Goal: Information Seeking & Learning: Learn about a topic

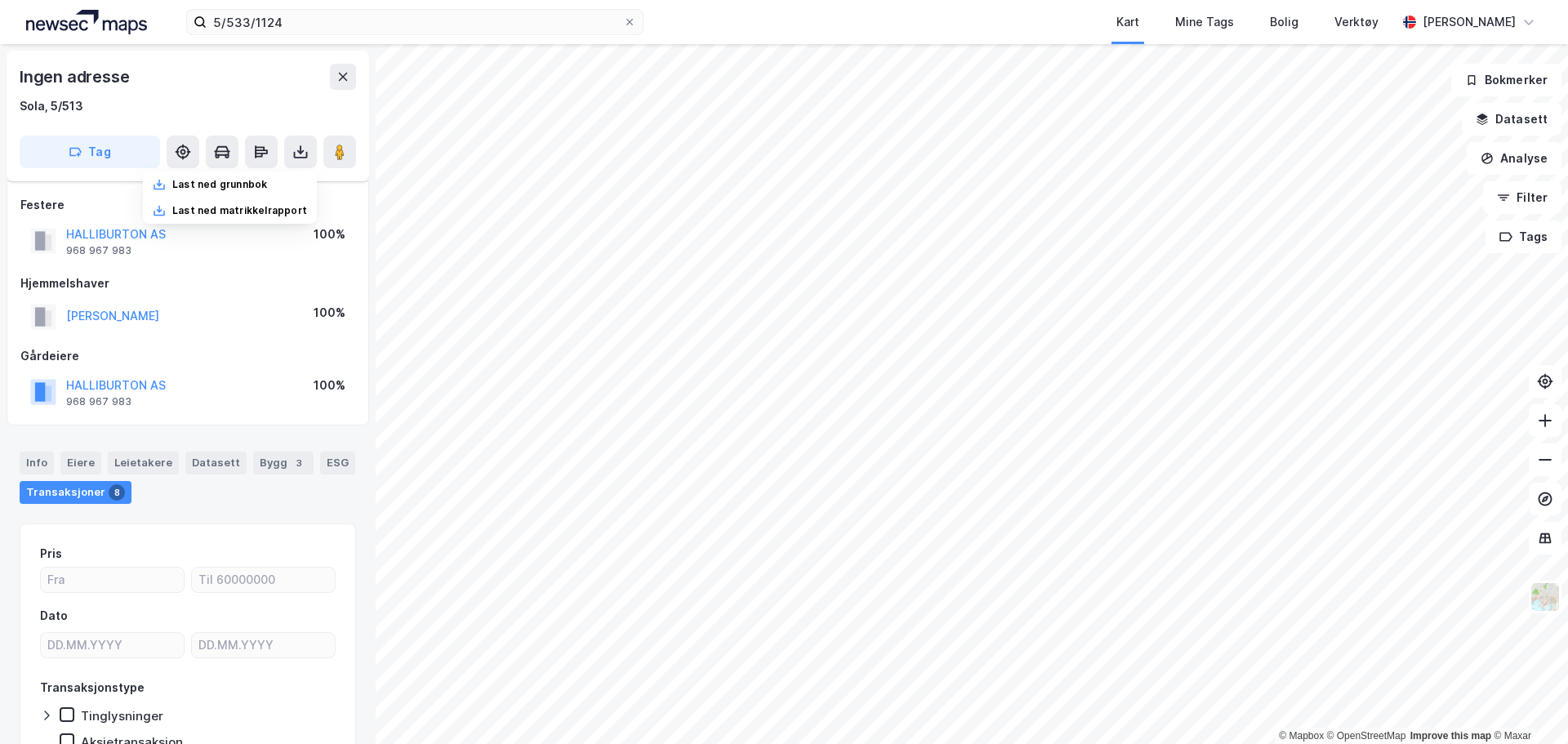
scroll to position [245, 0]
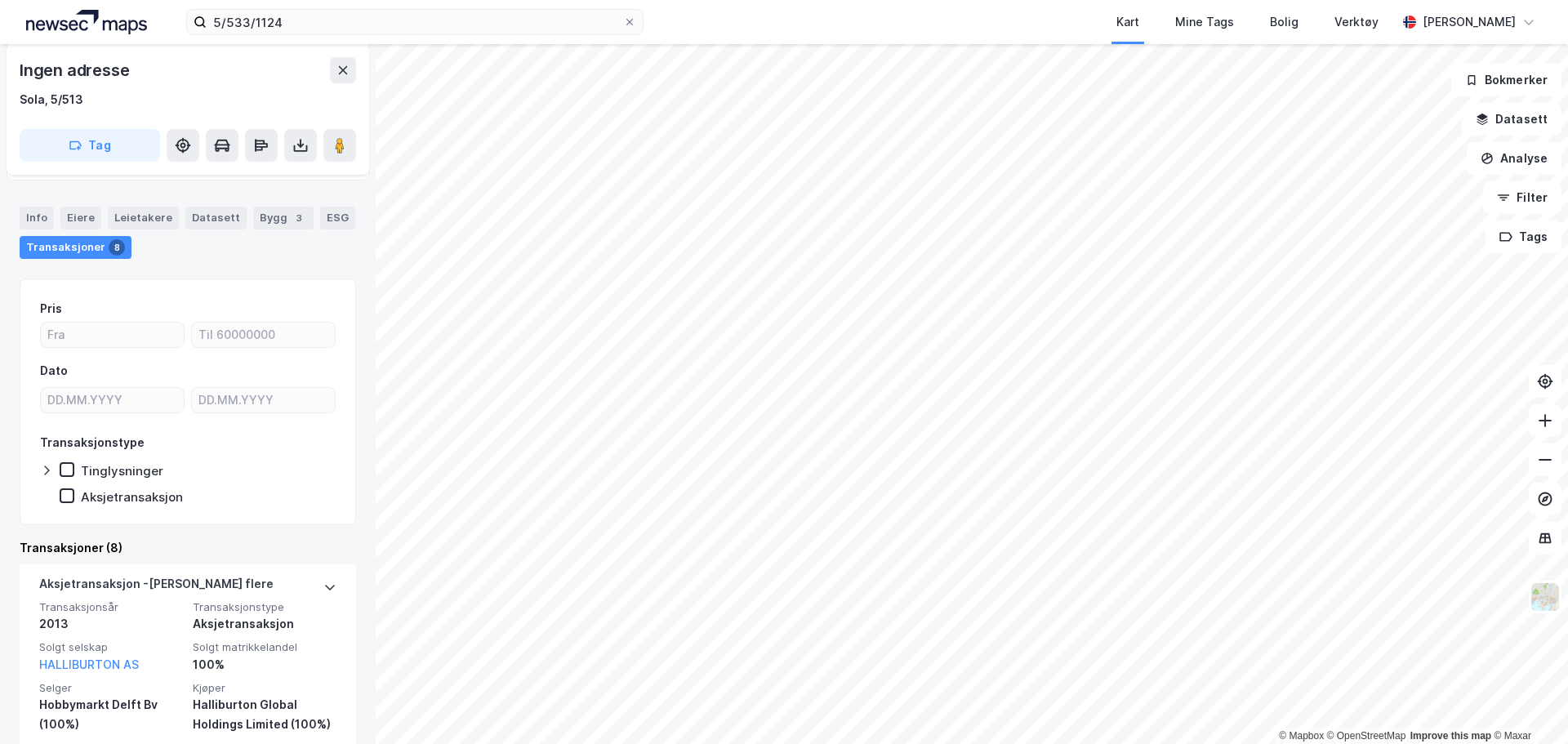
click at [328, 77] on div "Ingen adresse" at bounding box center [187, 70] width 336 height 26
click at [336, 78] on button at bounding box center [343, 70] width 26 height 26
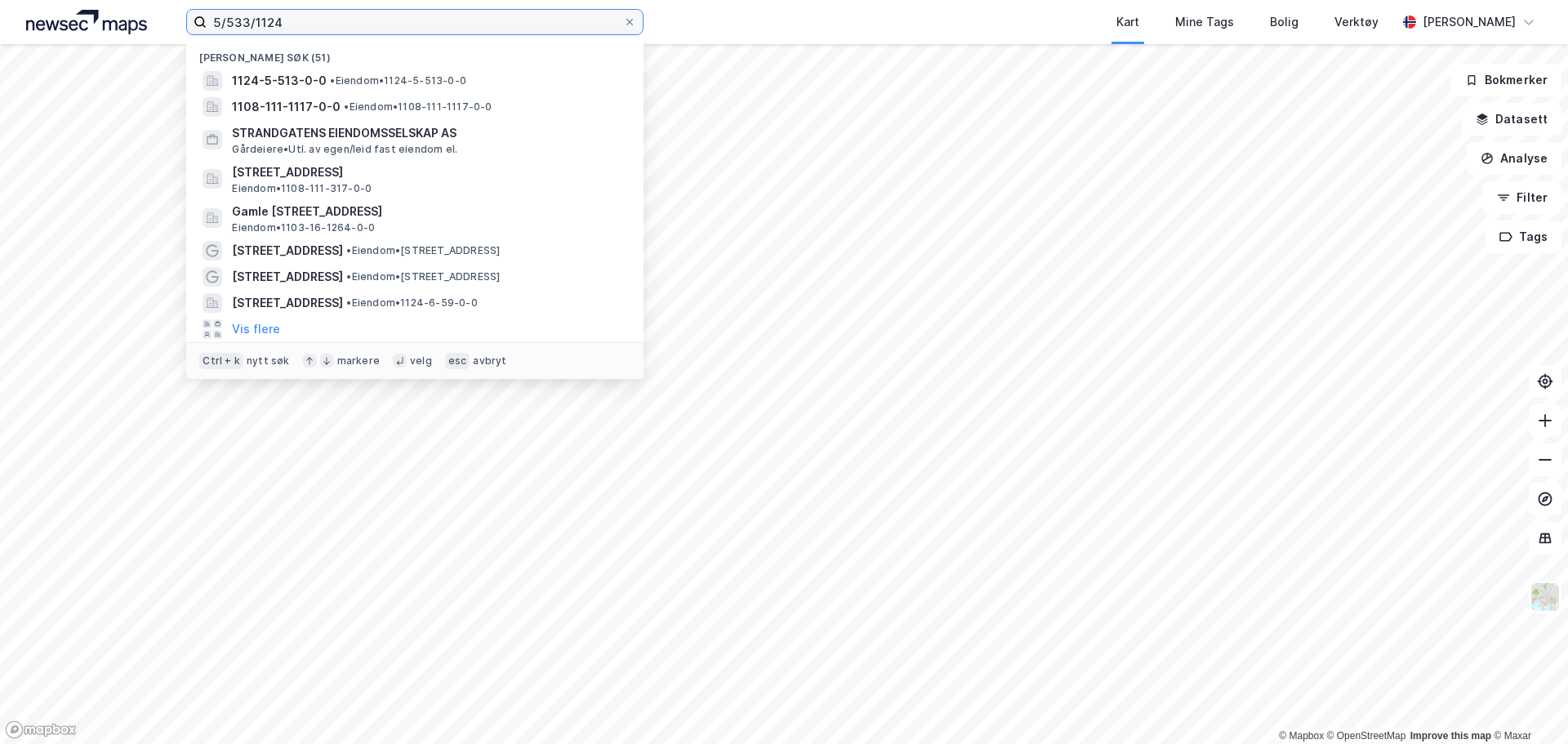
drag, startPoint x: 309, startPoint y: 32, endPoint x: -38, endPoint y: 16, distance: 347.4
click at [0, 16] on html "5/533/1124 [PERSON_NAME] søk (51) 1124-5-513-0-0 • Eiendom • 1124-5-513-0-0 110…" at bounding box center [784, 372] width 1568 height 744
type input "Randøy"
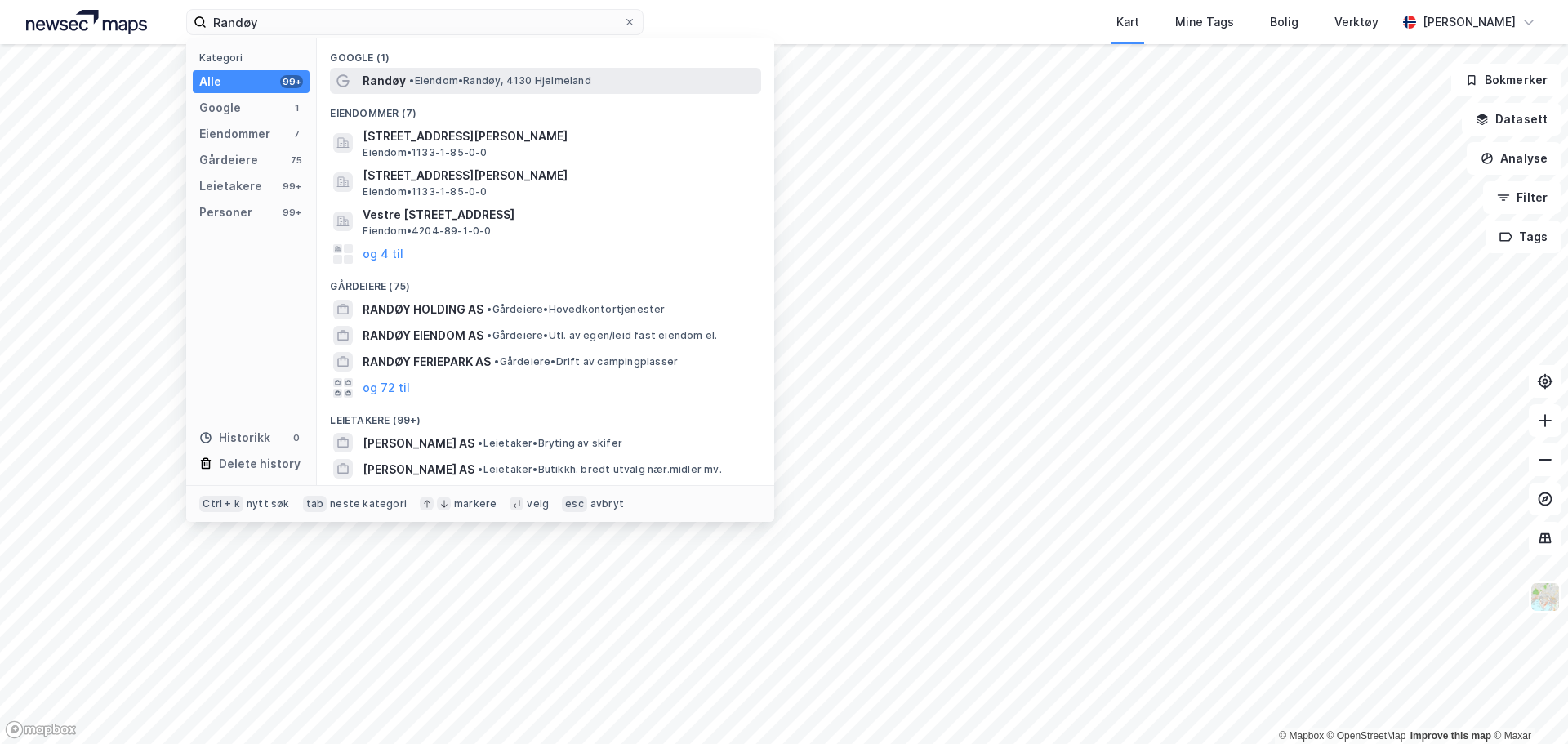
click at [469, 89] on div "[PERSON_NAME][GEOGRAPHIC_DATA], 4130 [GEOGRAPHIC_DATA]" at bounding box center [560, 81] width 395 height 19
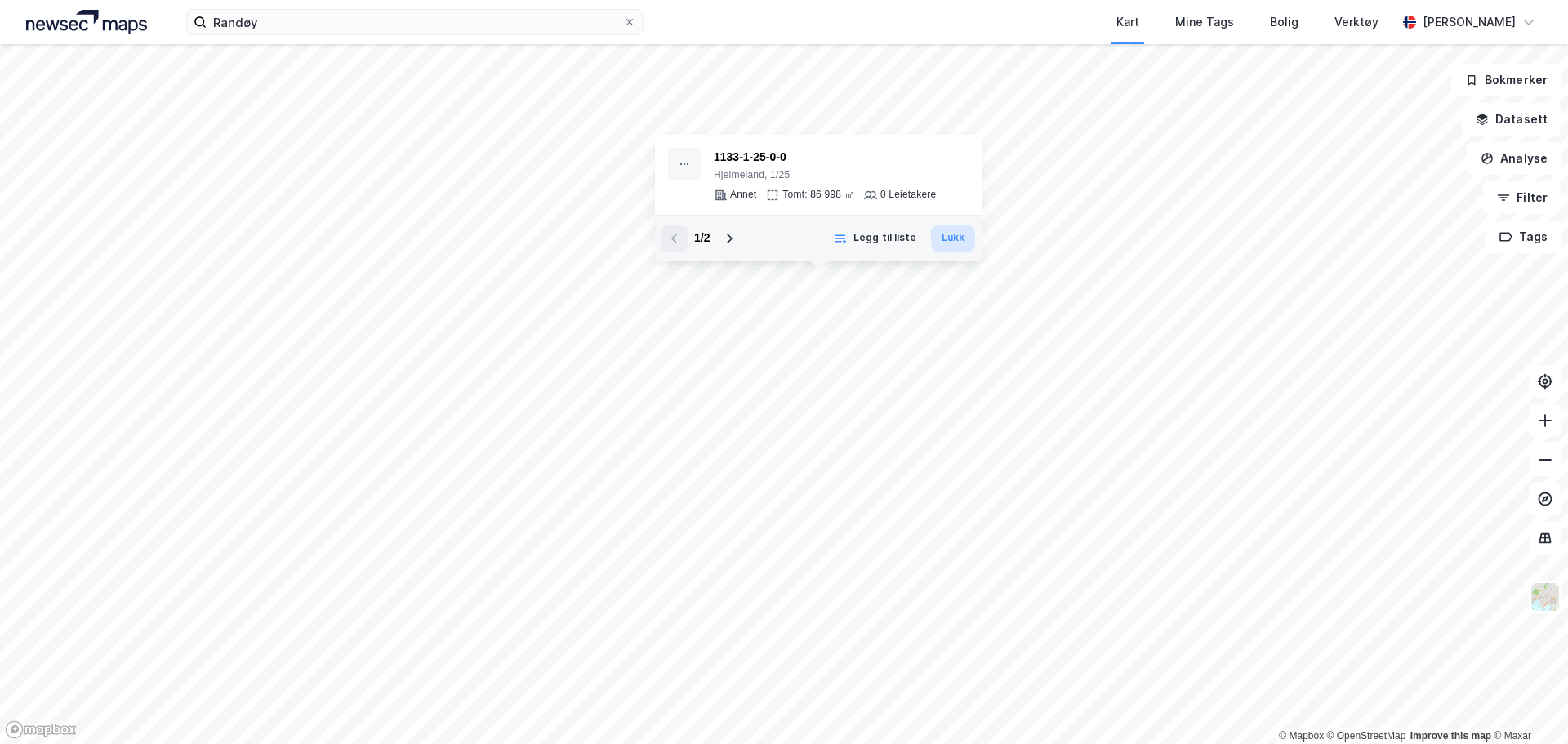
click at [963, 237] on button "Lukk" at bounding box center [953, 239] width 44 height 26
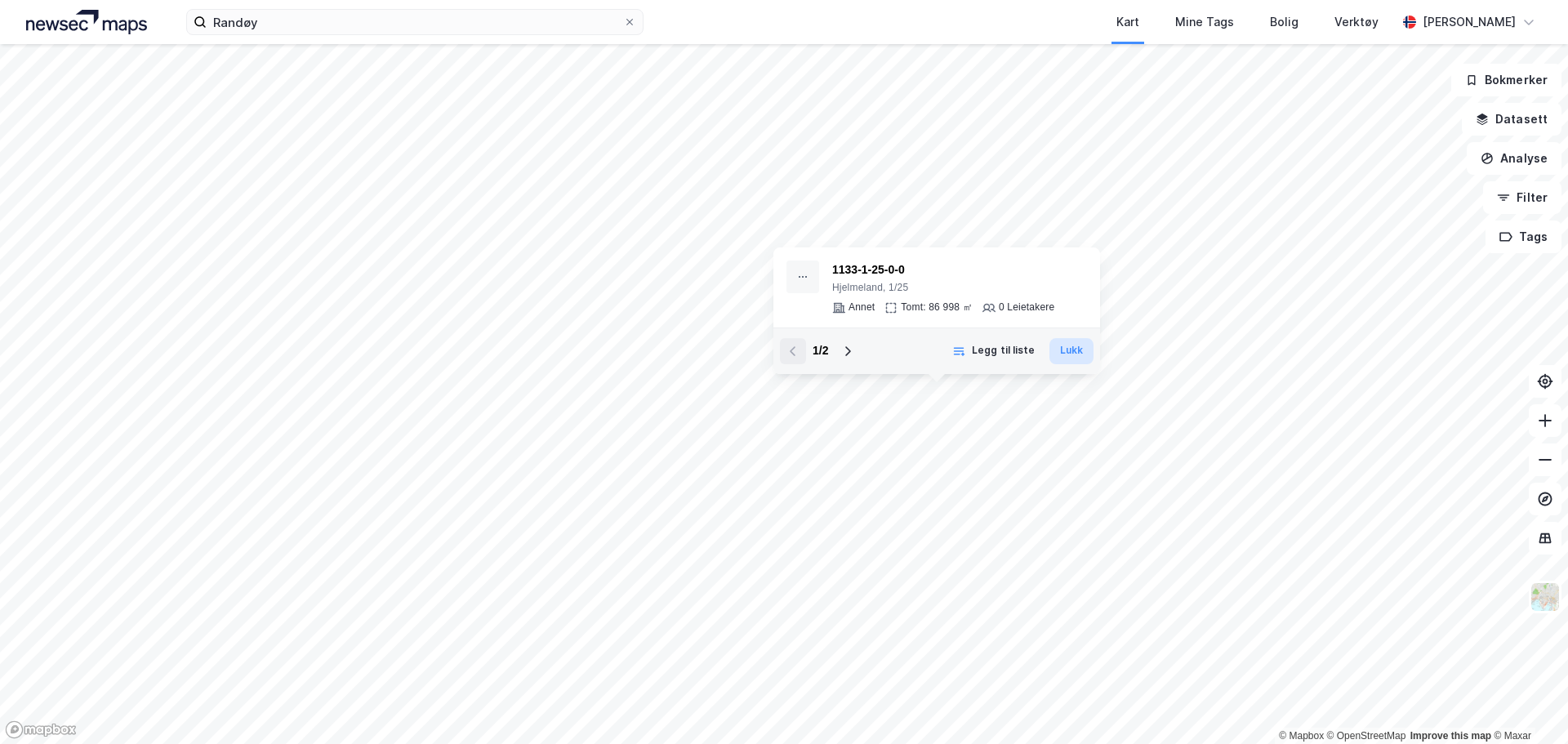
click at [1077, 342] on button "Lukk" at bounding box center [1071, 351] width 44 height 26
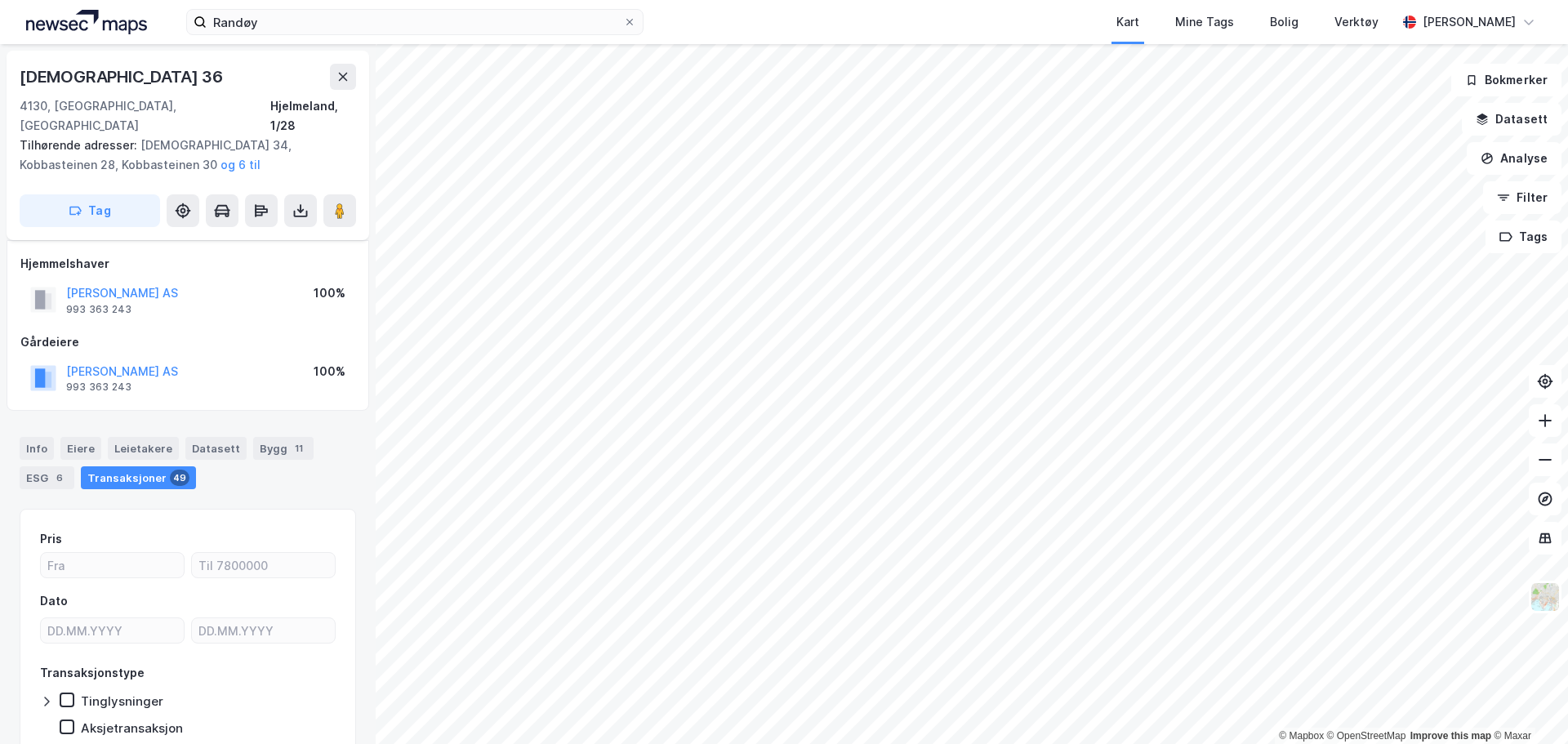
scroll to position [52, 0]
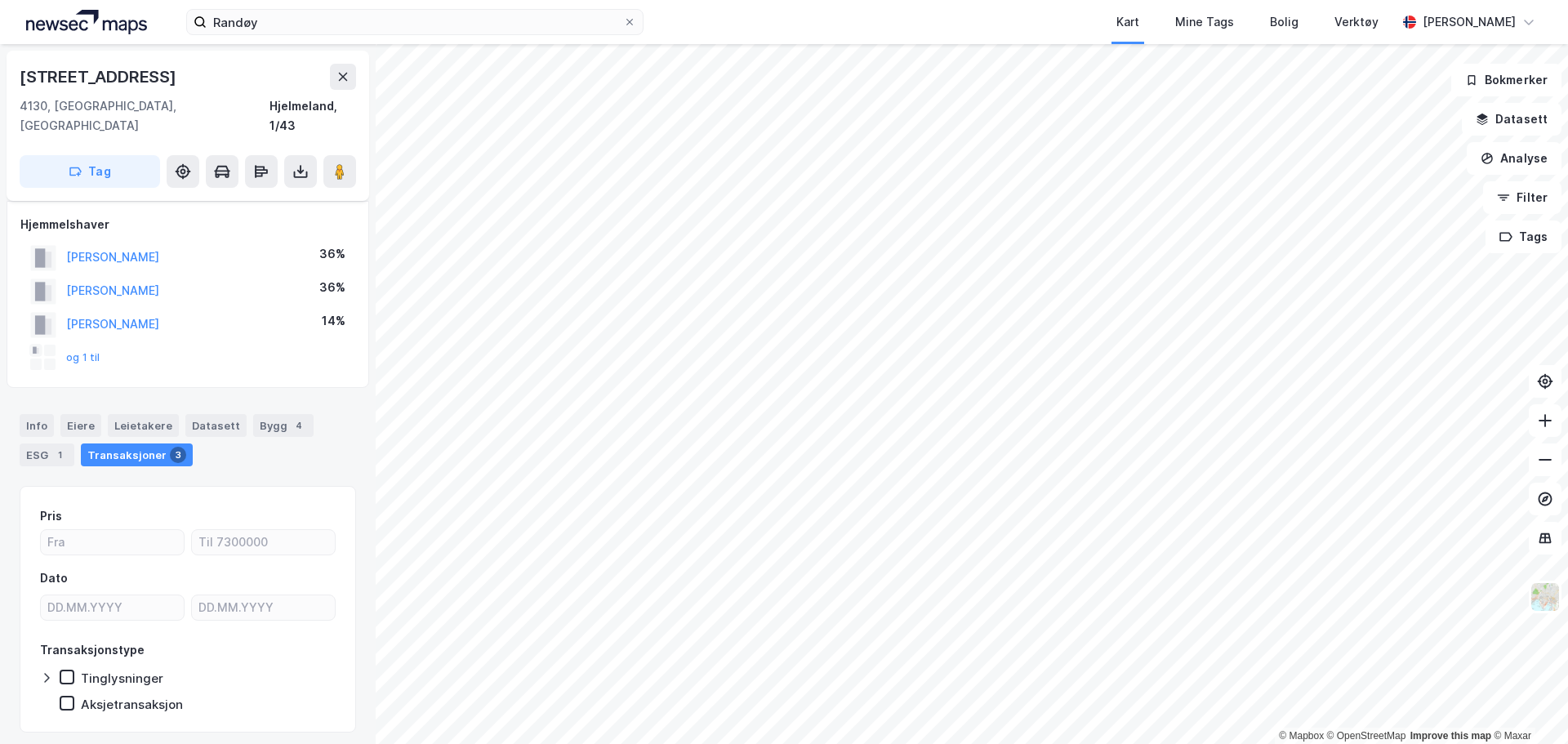
scroll to position [28, 0]
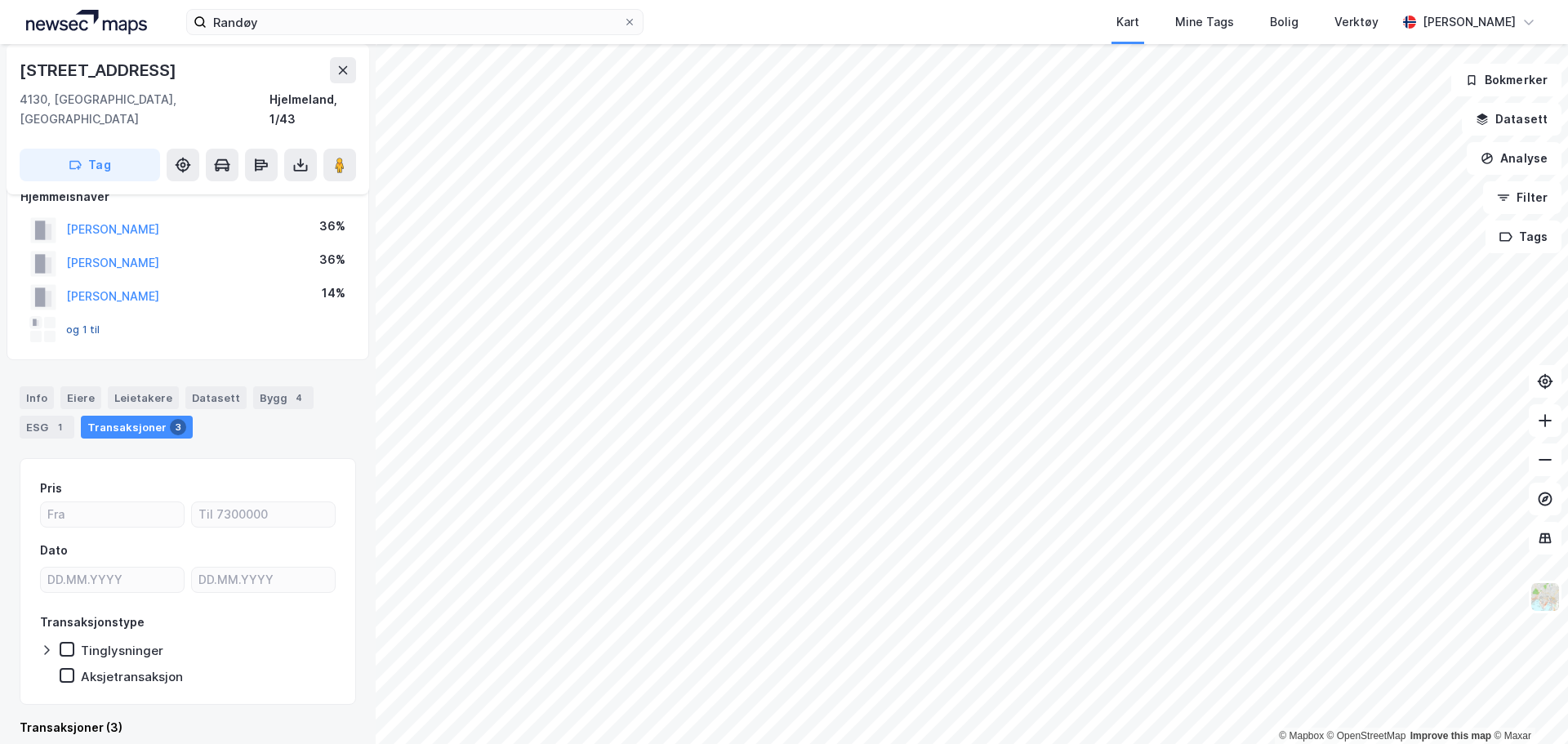
click at [0, 0] on button "og 1 til" at bounding box center [0, 0] width 0 height 0
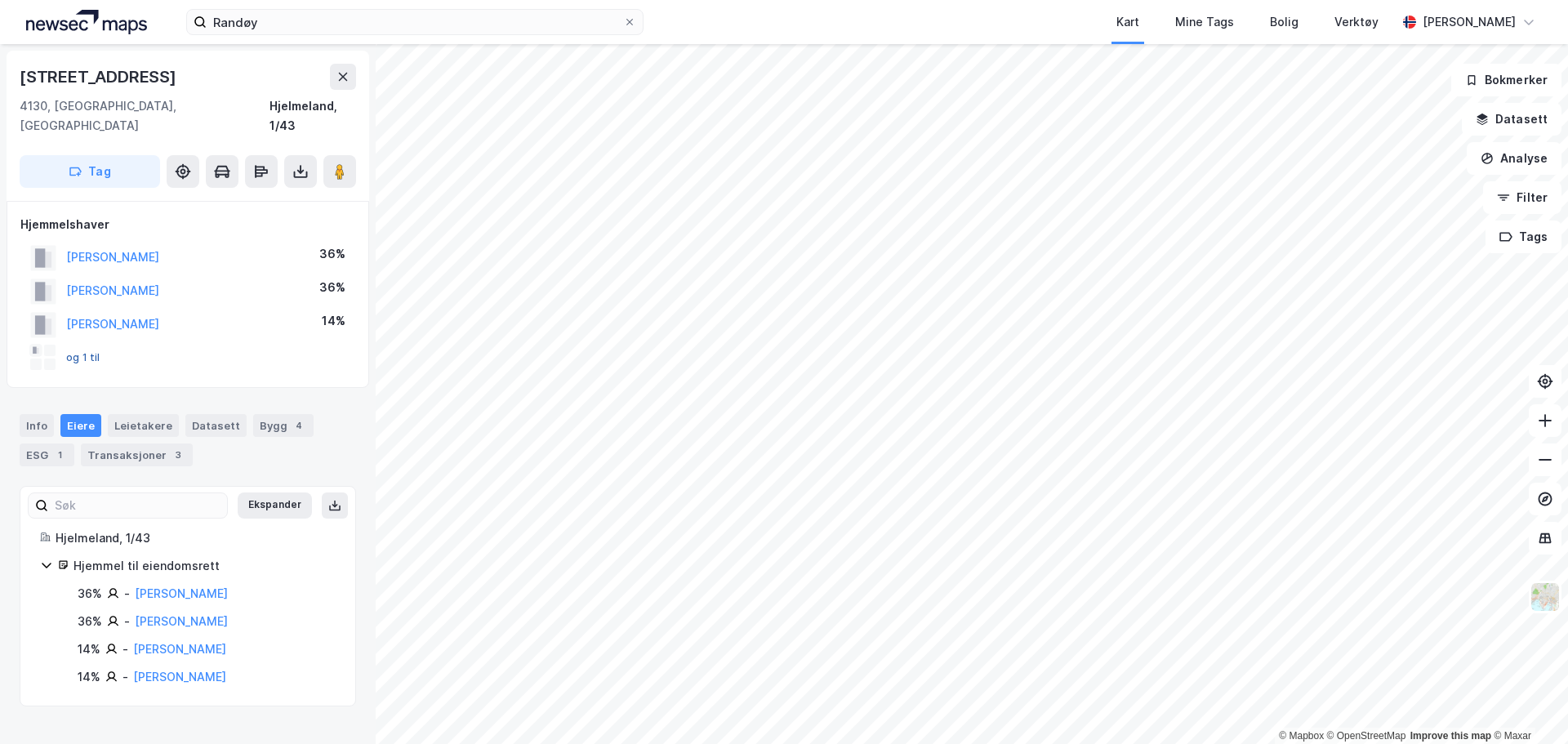
click at [0, 0] on button "og 1 til" at bounding box center [0, 0] width 0 height 0
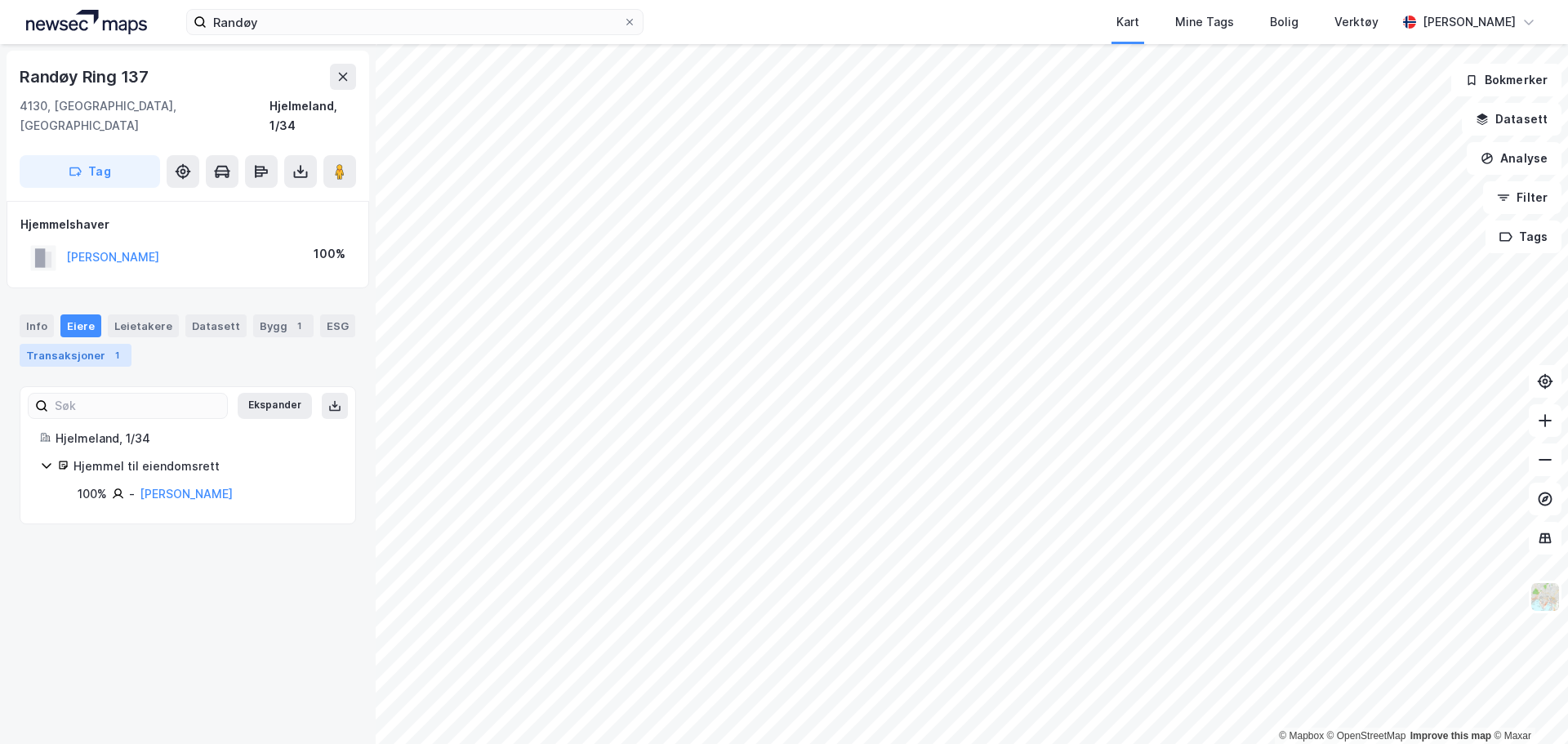
drag, startPoint x: 214, startPoint y: 309, endPoint x: 89, endPoint y: 326, distance: 126.2
click at [149, 314] on div "Info [PERSON_NAME] Datasett Bygg 1 ESG Transaksjoner 1" at bounding box center [187, 340] width 336 height 53
click at [65, 344] on div "Transaksjoner 1" at bounding box center [75, 355] width 111 height 23
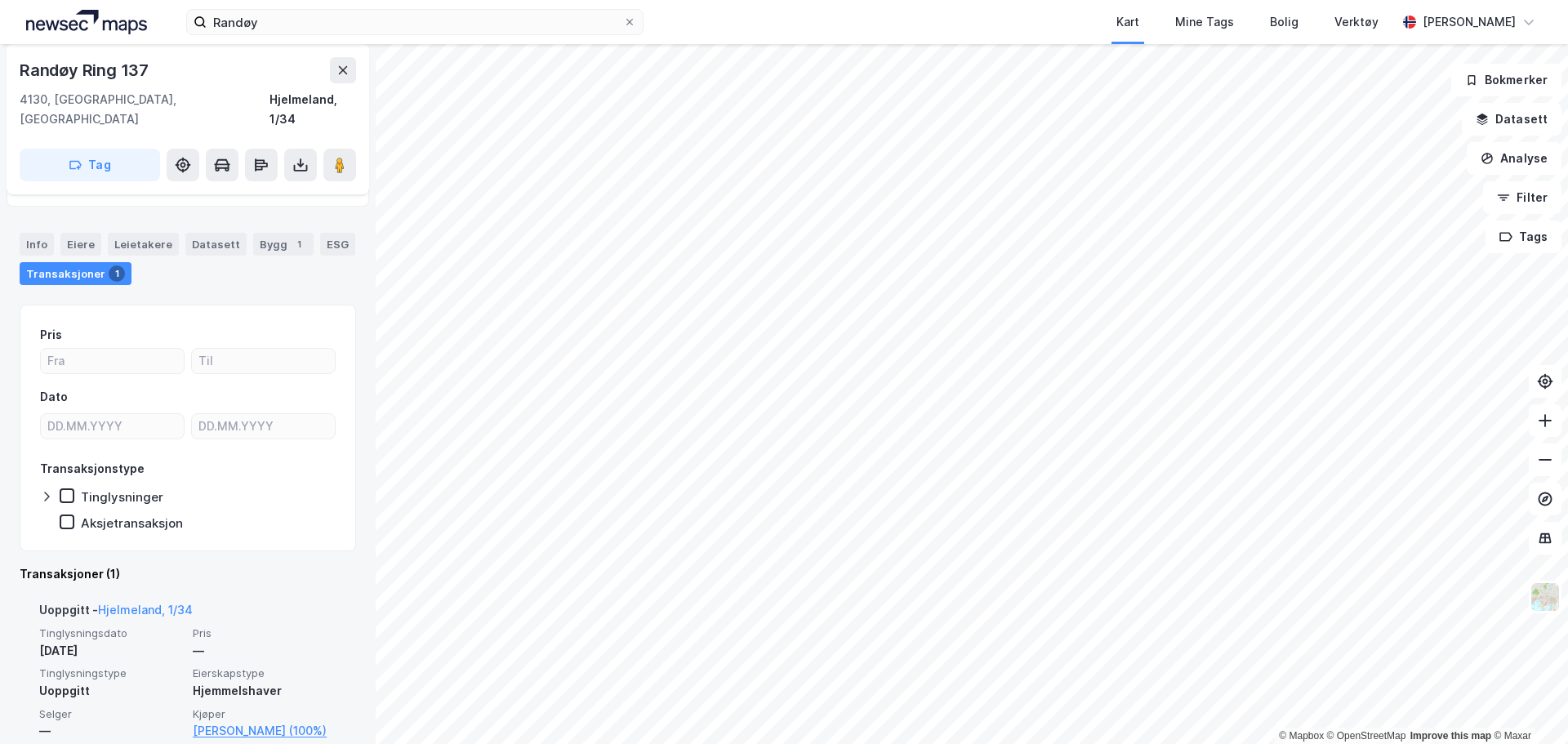
scroll to position [108, 0]
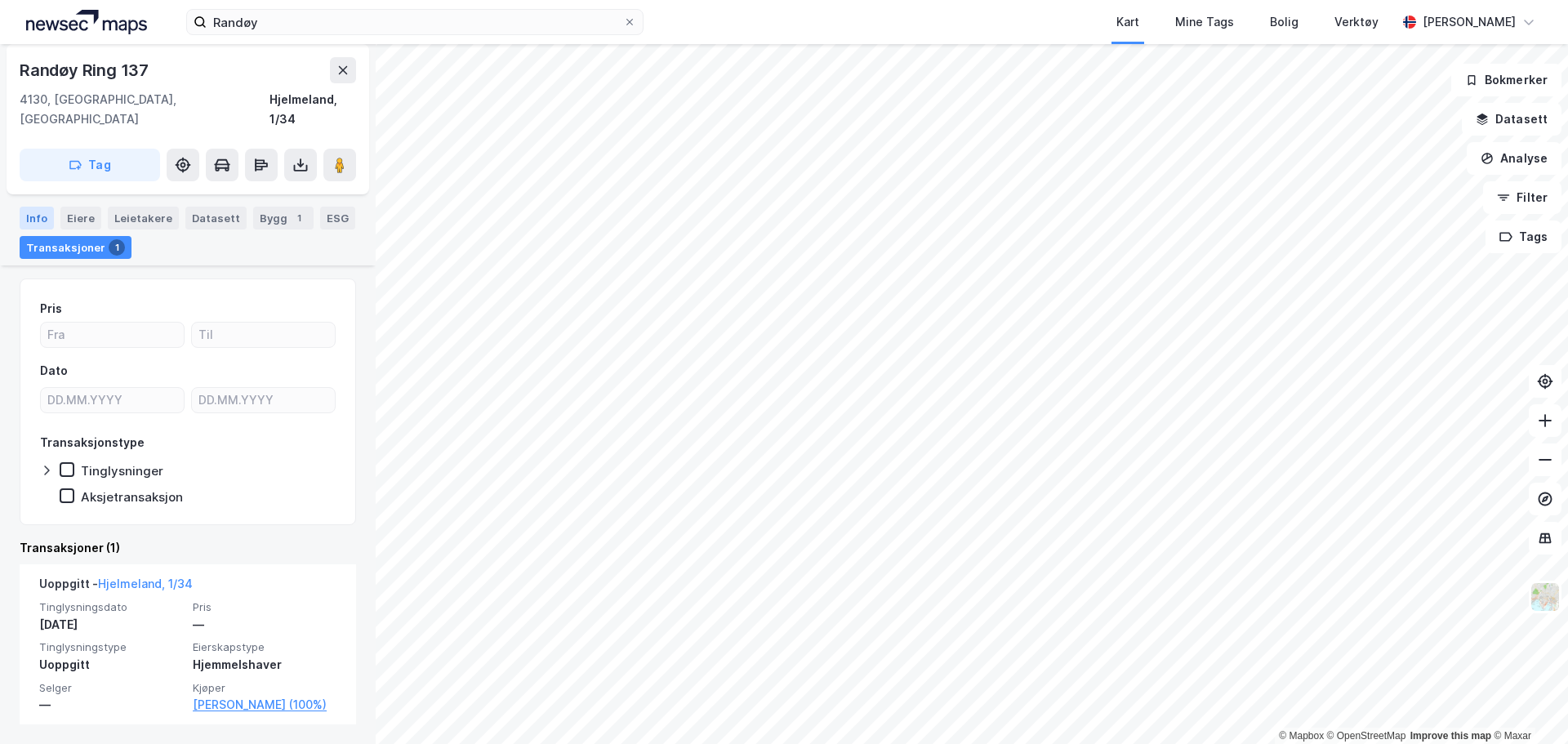
click at [19, 206] on div "Info" at bounding box center [36, 218] width 34 height 23
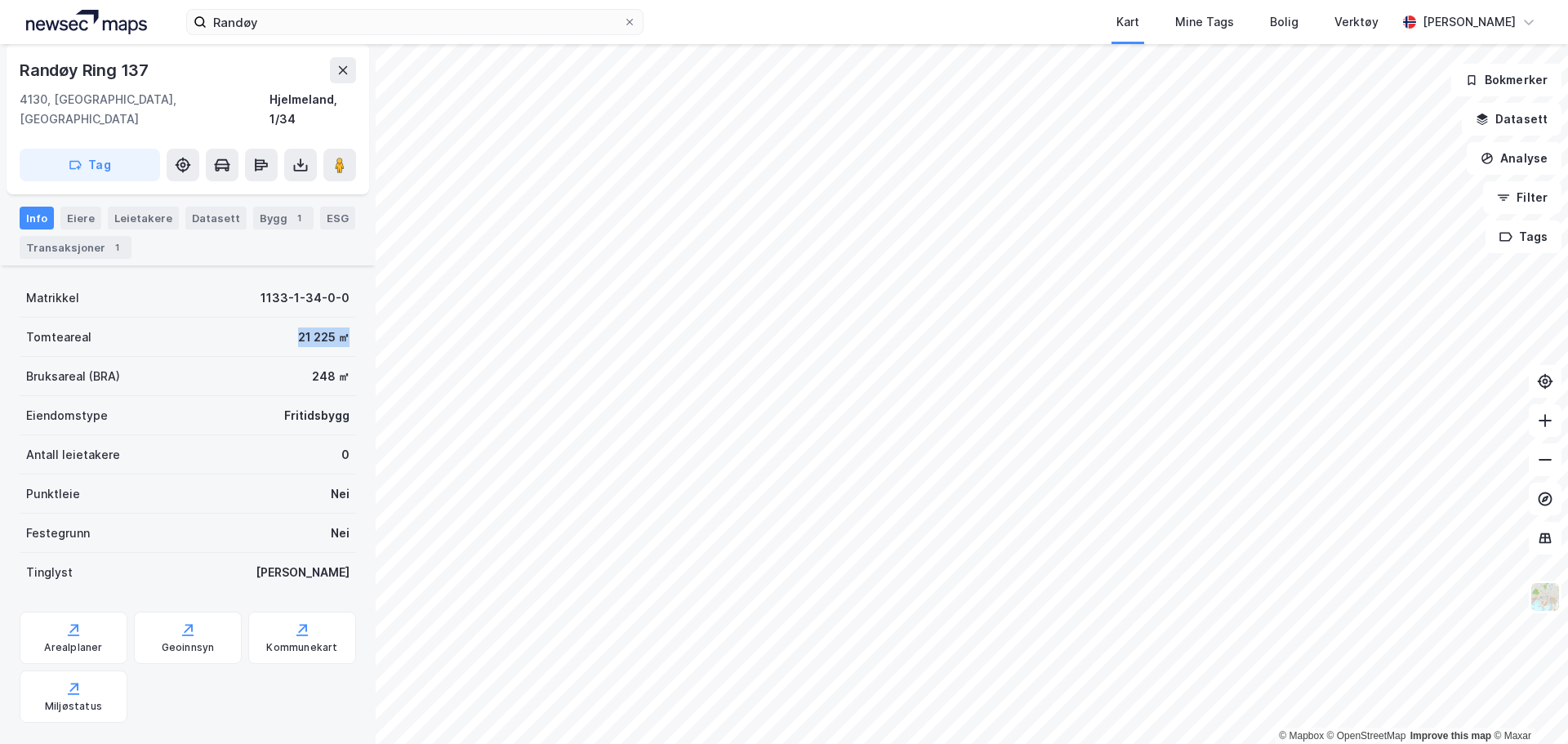
drag, startPoint x: 230, startPoint y: 318, endPoint x: 358, endPoint y: 317, distance: 128.0
click at [358, 317] on div "Randøy Ring 137 4130, [GEOGRAPHIC_DATA], [GEOGRAPHIC_DATA] Hjelmeland, 1/34 Tag…" at bounding box center [188, 394] width 376 height 700
click at [336, 327] on div "21 225 ㎡" at bounding box center [324, 337] width 52 height 19
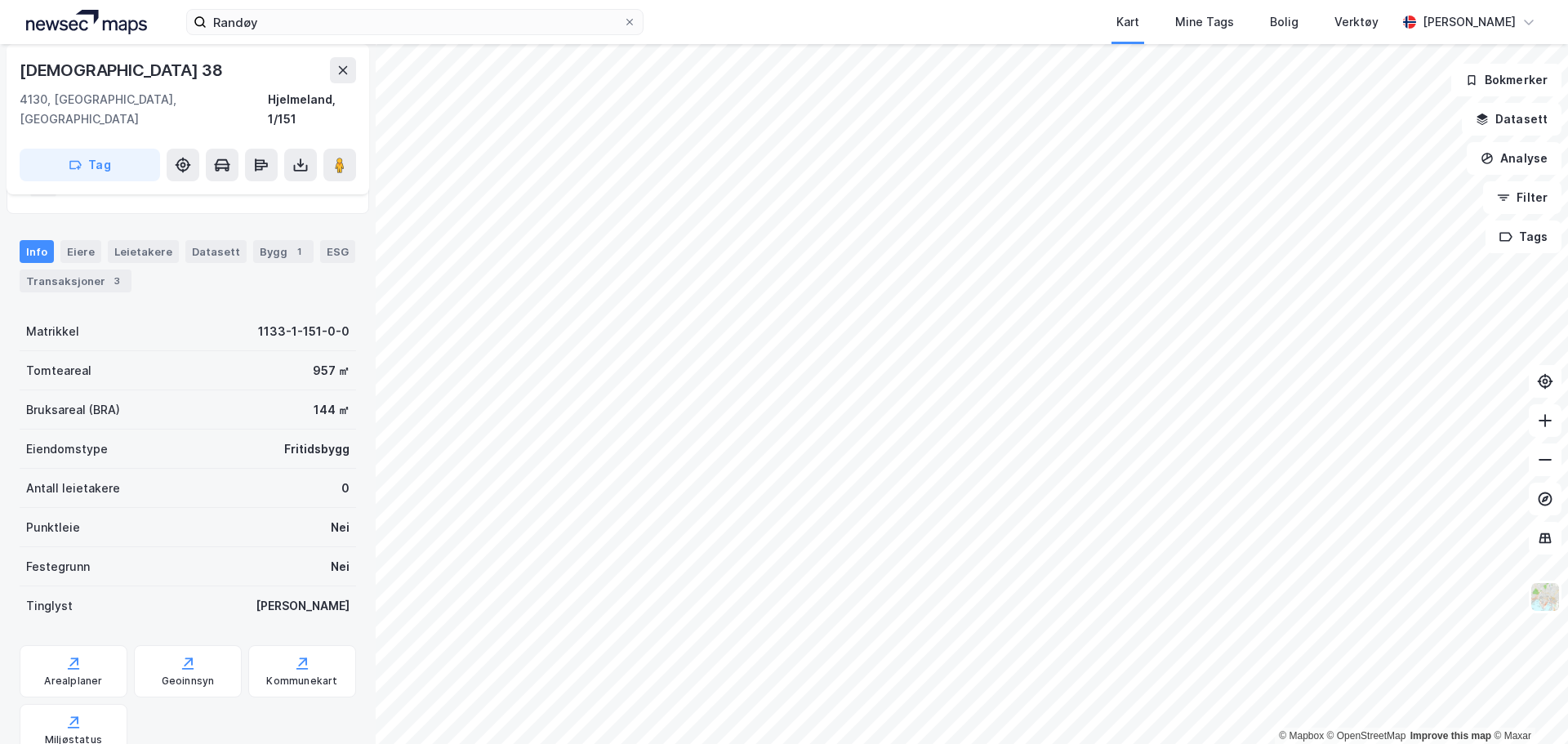
scroll to position [108, 0]
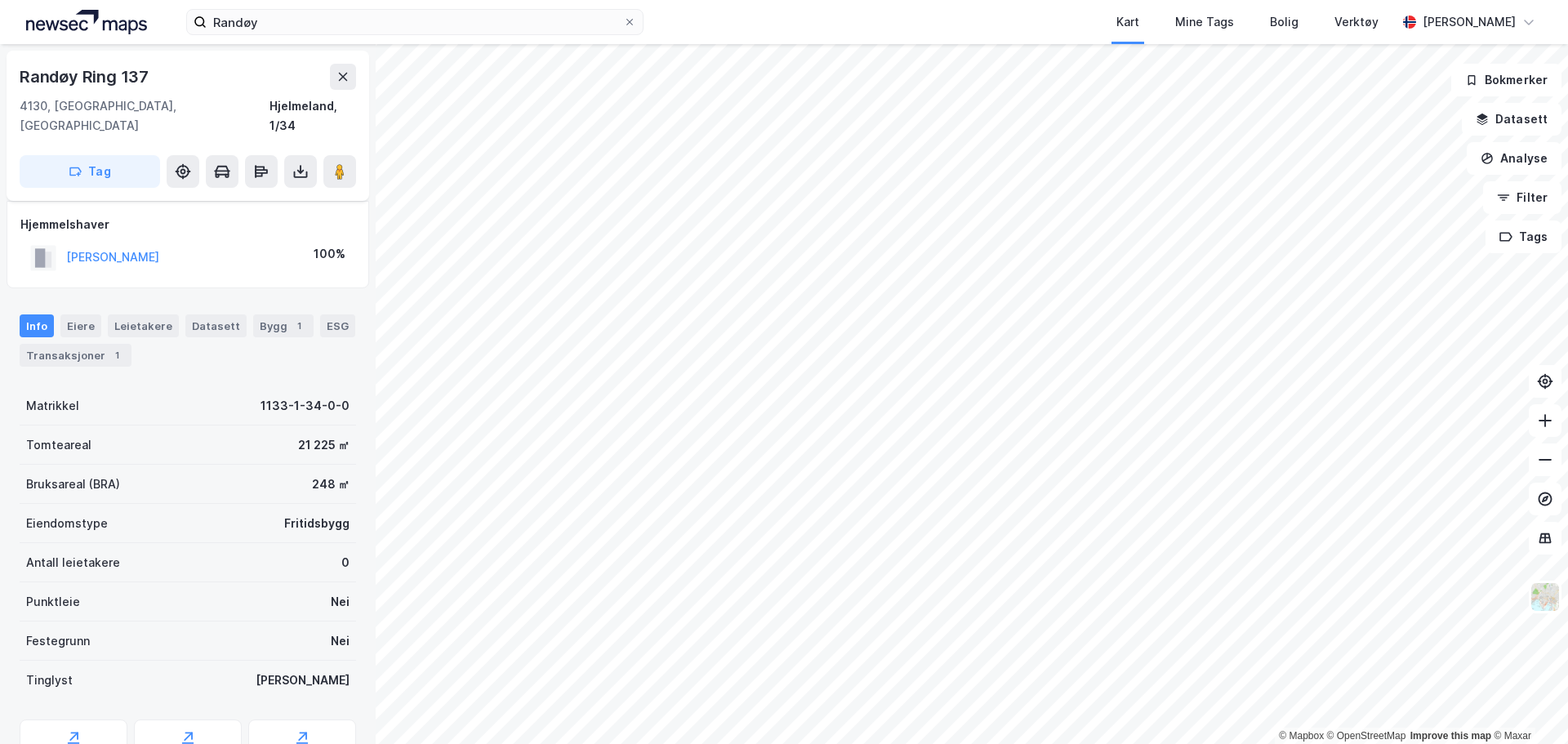
scroll to position [108, 0]
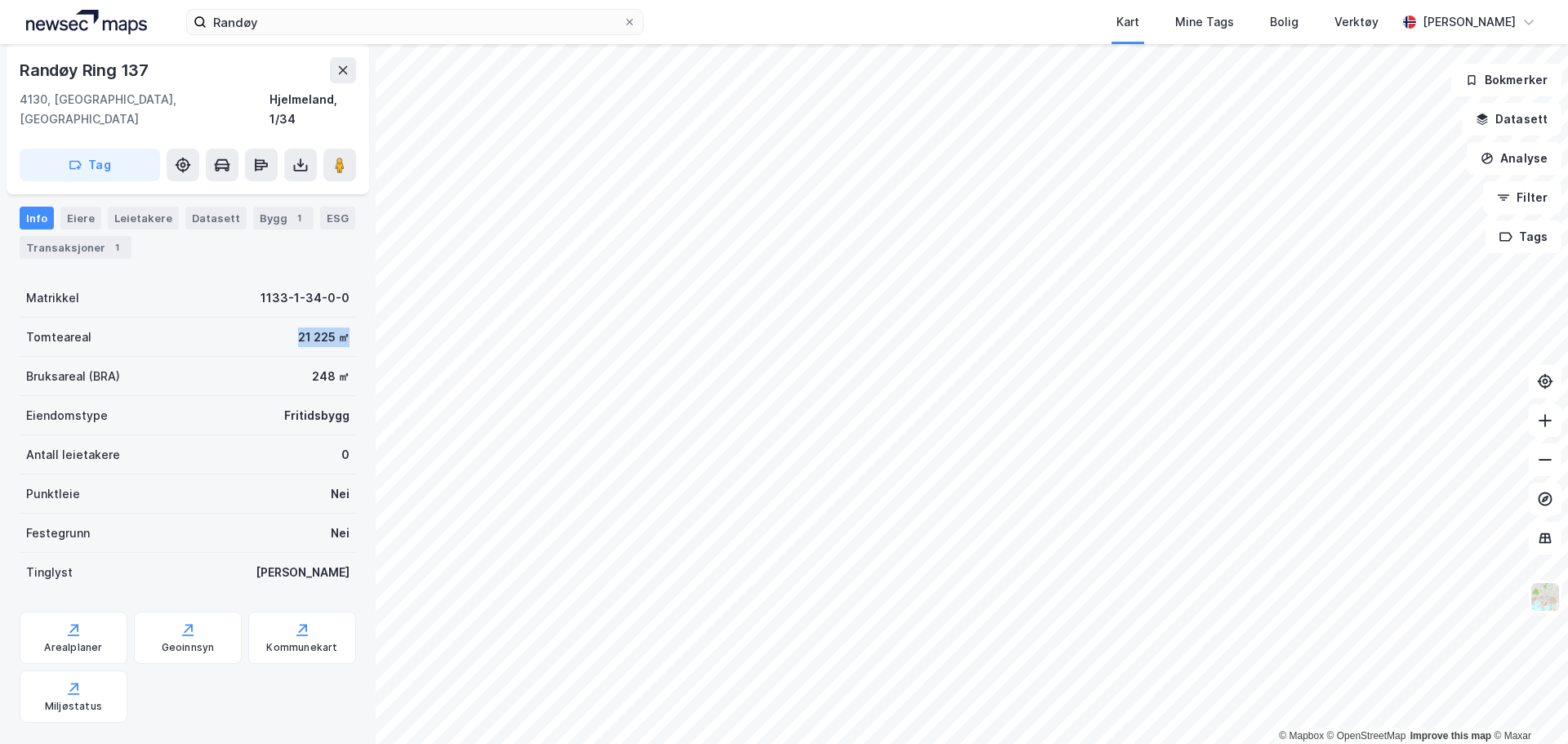
drag, startPoint x: 262, startPoint y: 316, endPoint x: 319, endPoint y: 315, distance: 57.0
click at [362, 319] on div "Randøy Ring 137 4130, [GEOGRAPHIC_DATA], [GEOGRAPHIC_DATA] Hjelmeland, 1/34 Tag…" at bounding box center [188, 394] width 376 height 700
click at [313, 327] on div "21 225 ㎡" at bounding box center [324, 337] width 52 height 19
click at [390, 328] on div "© Mapbox © OpenStreetMap Improve this map © [PERSON_NAME][STREET_ADDRESS], [GEO…" at bounding box center [784, 394] width 1568 height 700
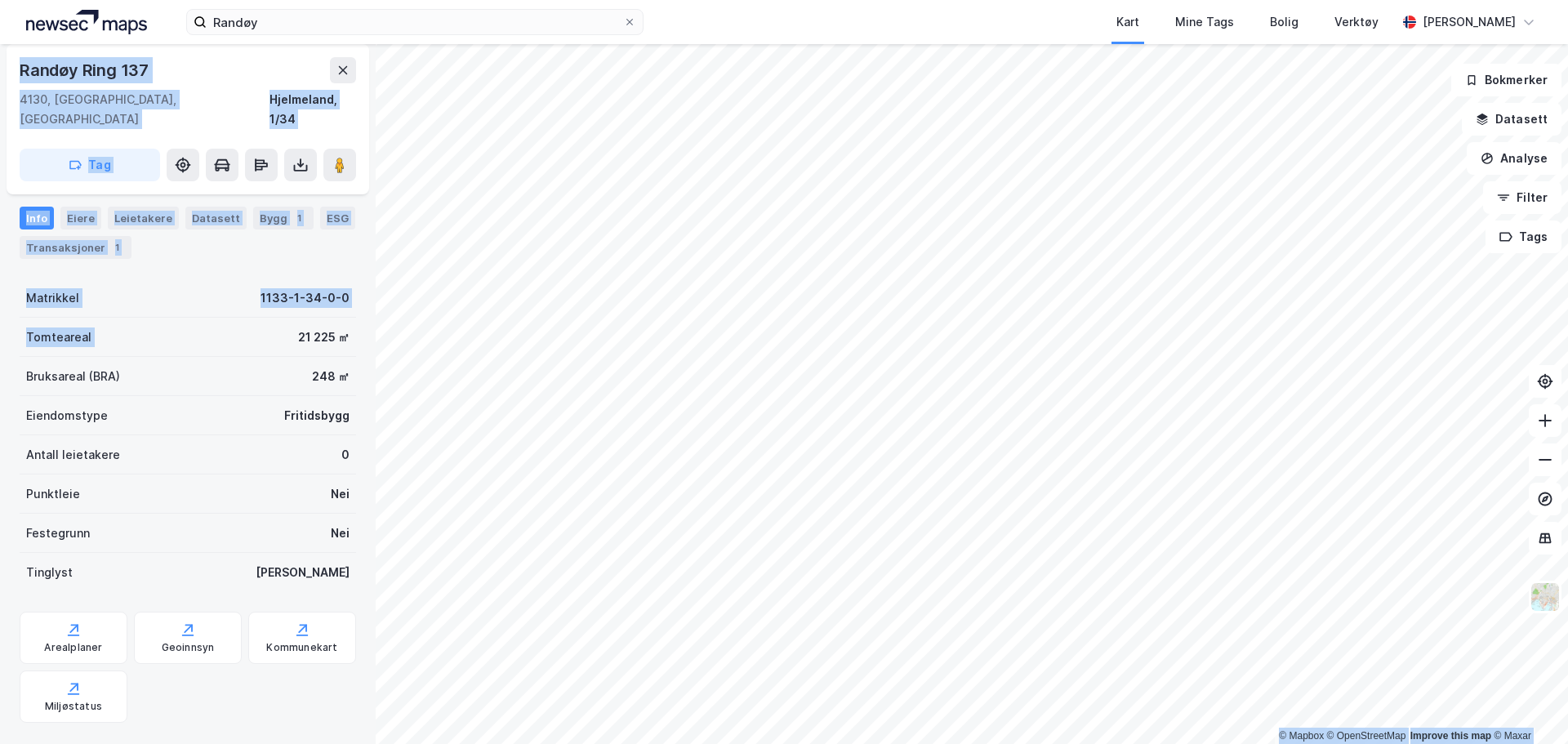
scroll to position [0, 0]
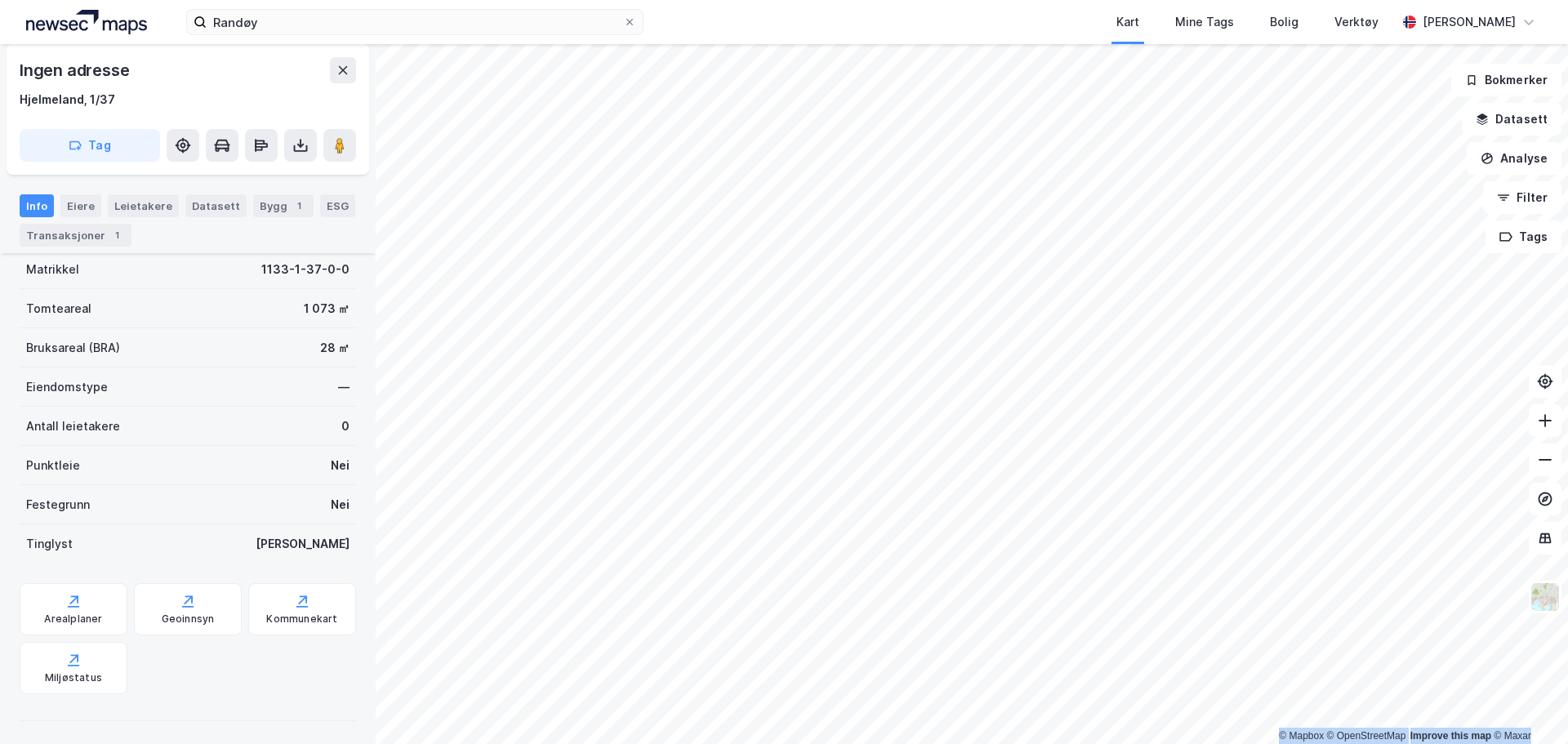
scroll to position [120, 0]
click at [109, 237] on div "1" at bounding box center [117, 235] width 17 height 17
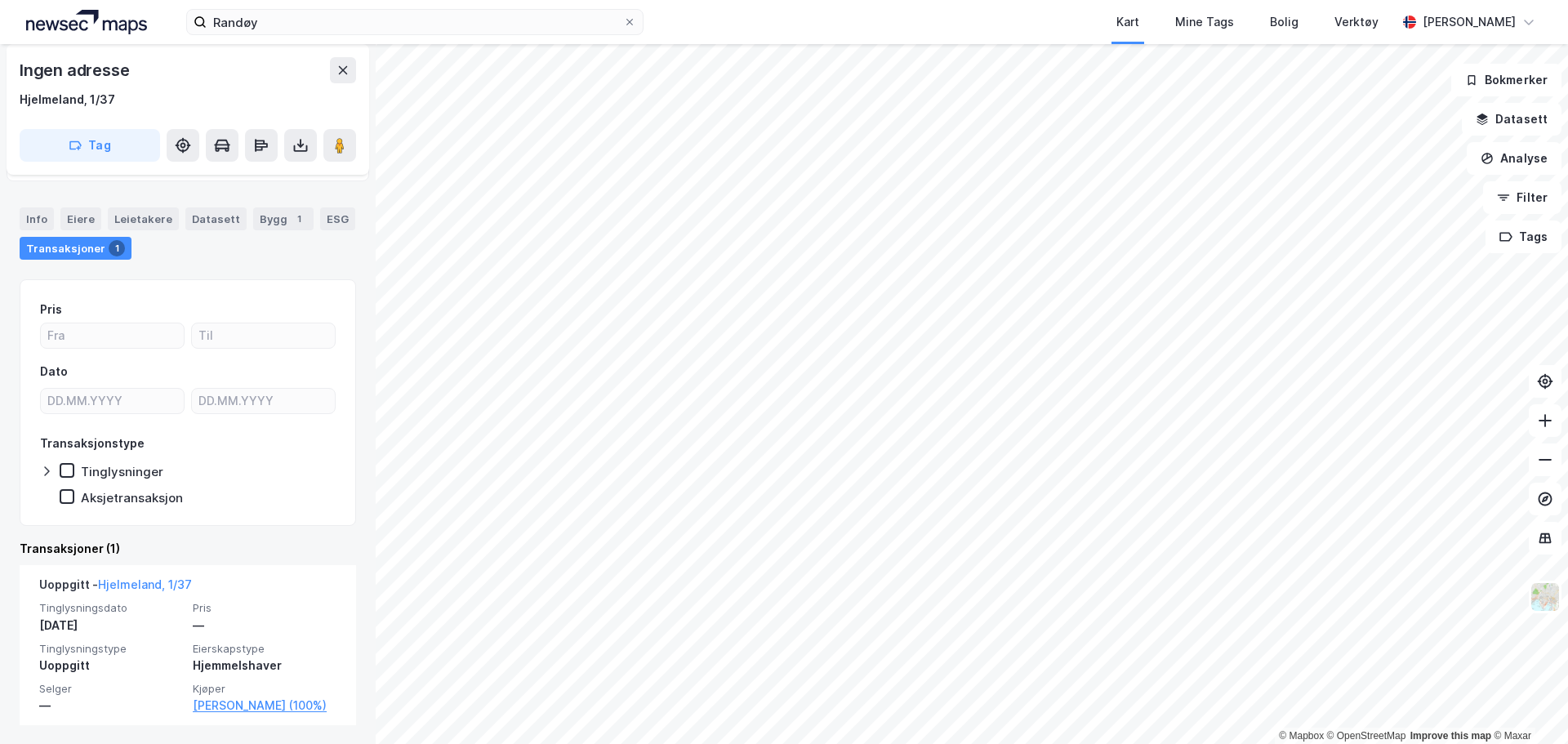
scroll to position [89, 0]
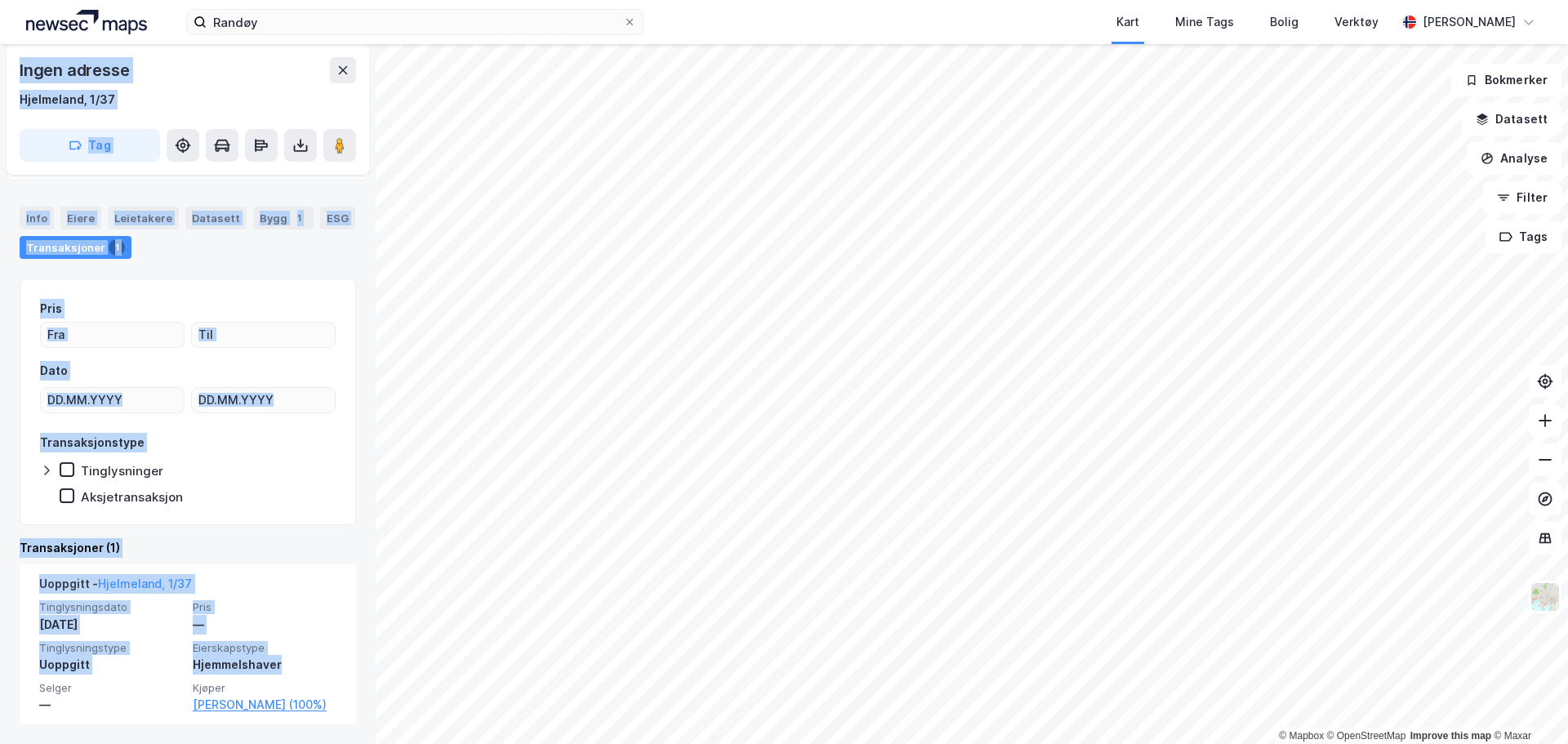
drag, startPoint x: 63, startPoint y: 618, endPoint x: -53, endPoint y: 585, distance: 120.6
click at [0, 585] on html "Randøy Kart Mine Tags Bolig Verktøy [PERSON_NAME] © Mapbox © OpenStreetMap Impr…" at bounding box center [784, 372] width 1568 height 744
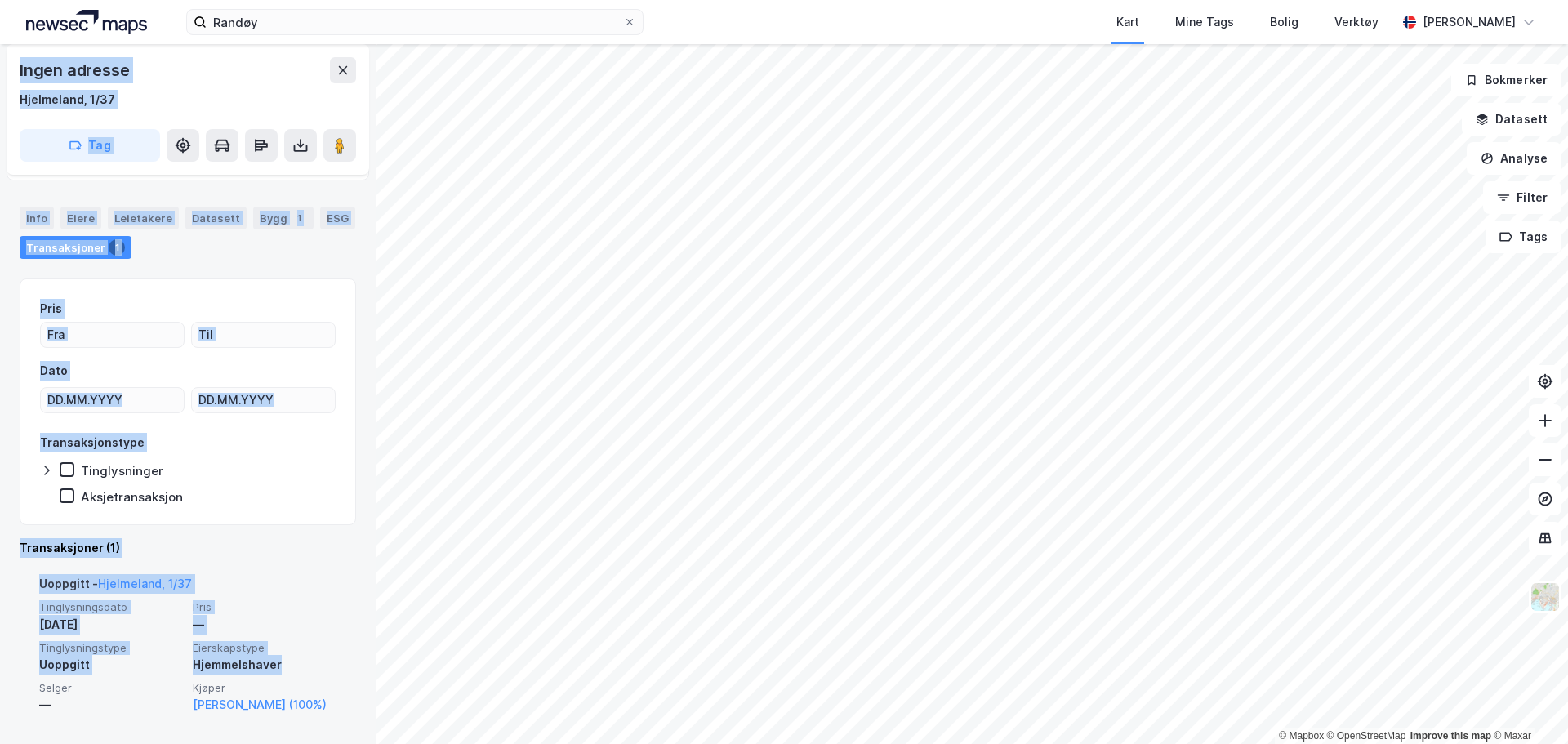
click at [293, 660] on div "Hjemmelshaver" at bounding box center [265, 664] width 144 height 19
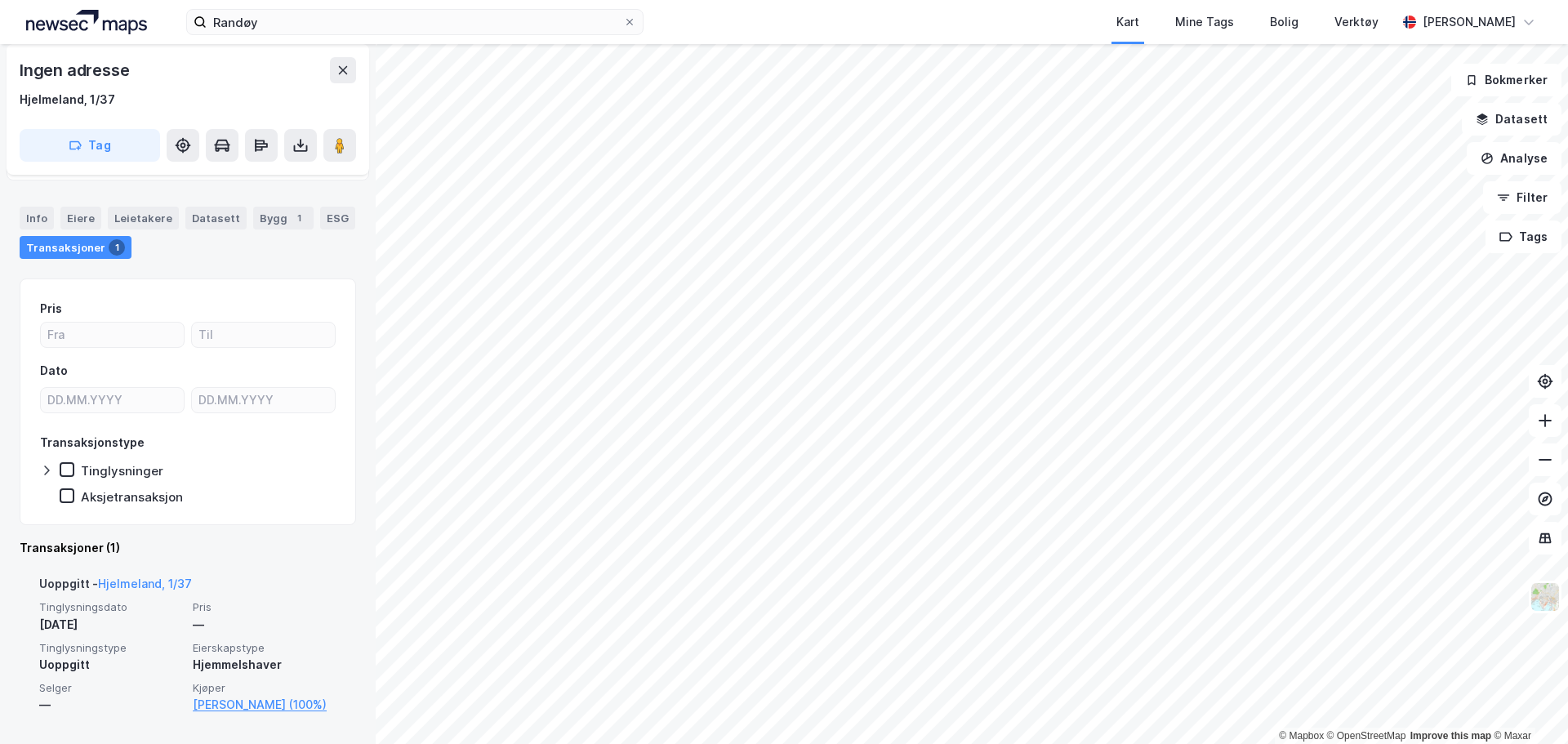
drag, startPoint x: 312, startPoint y: 663, endPoint x: 84, endPoint y: 626, distance: 231.0
click at [83, 626] on div "Tinglysningsdato [DATE] Pris — Tinglysningstype Uoppgitt Eierskapstype Hjemmels…" at bounding box center [188, 657] width 297 height 114
click at [225, 645] on span "Eierskapstype" at bounding box center [265, 648] width 144 height 14
